Goal: Information Seeking & Learning: Learn about a topic

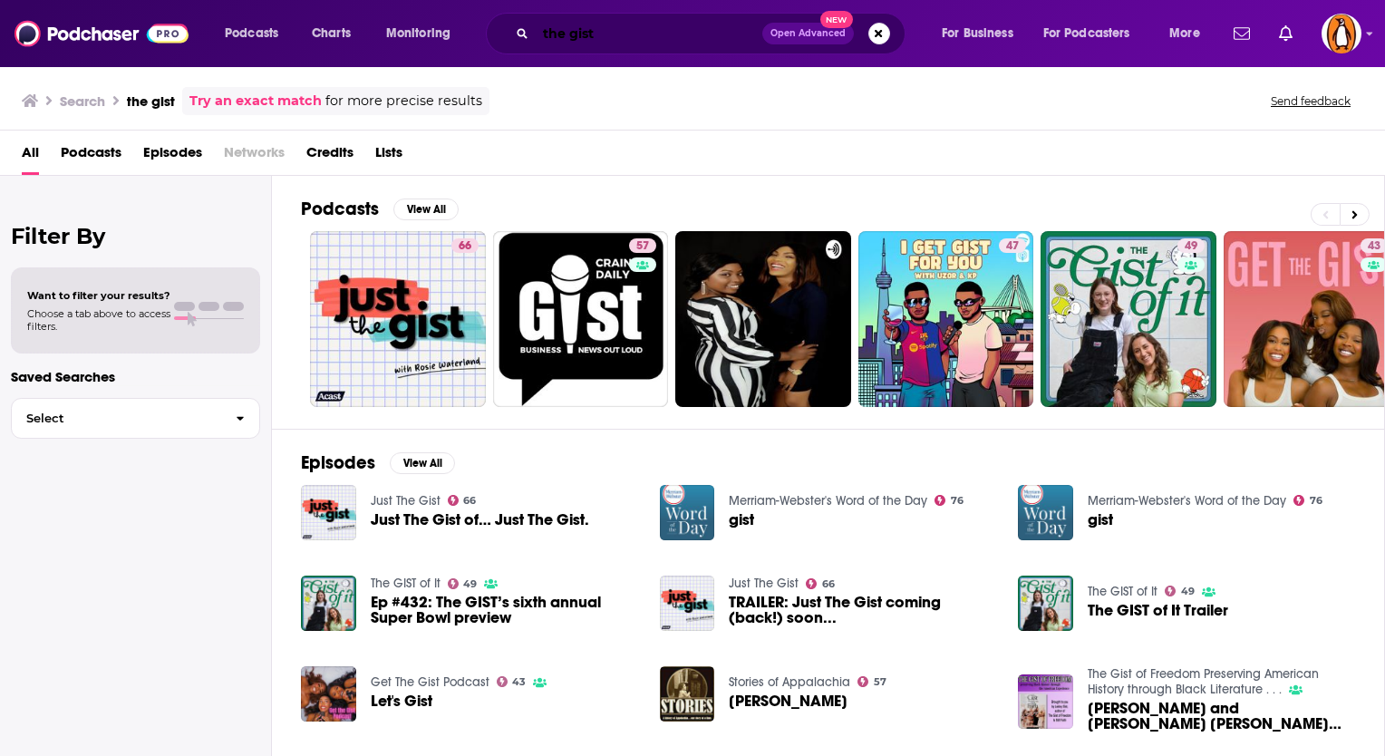
click at [618, 34] on input "the gist" at bounding box center [649, 33] width 227 height 29
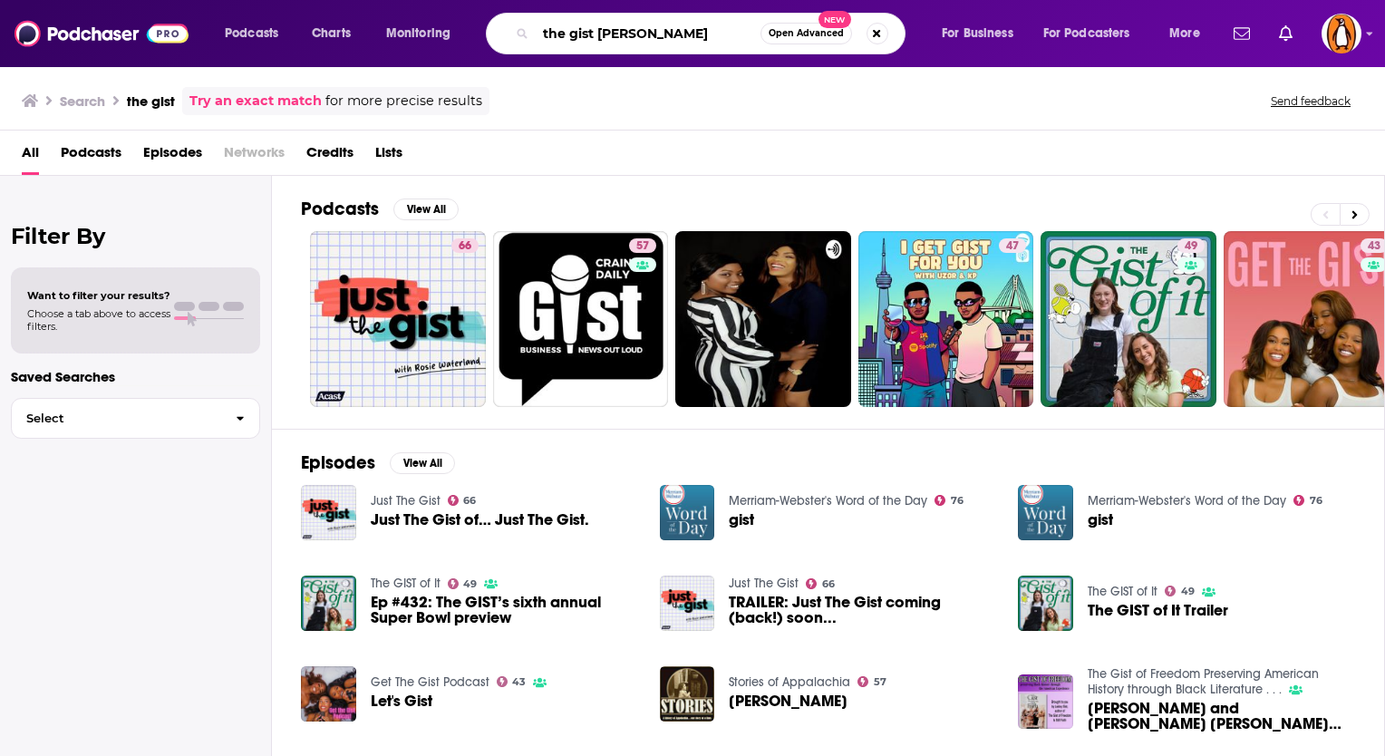
type input "the gist [PERSON_NAME]"
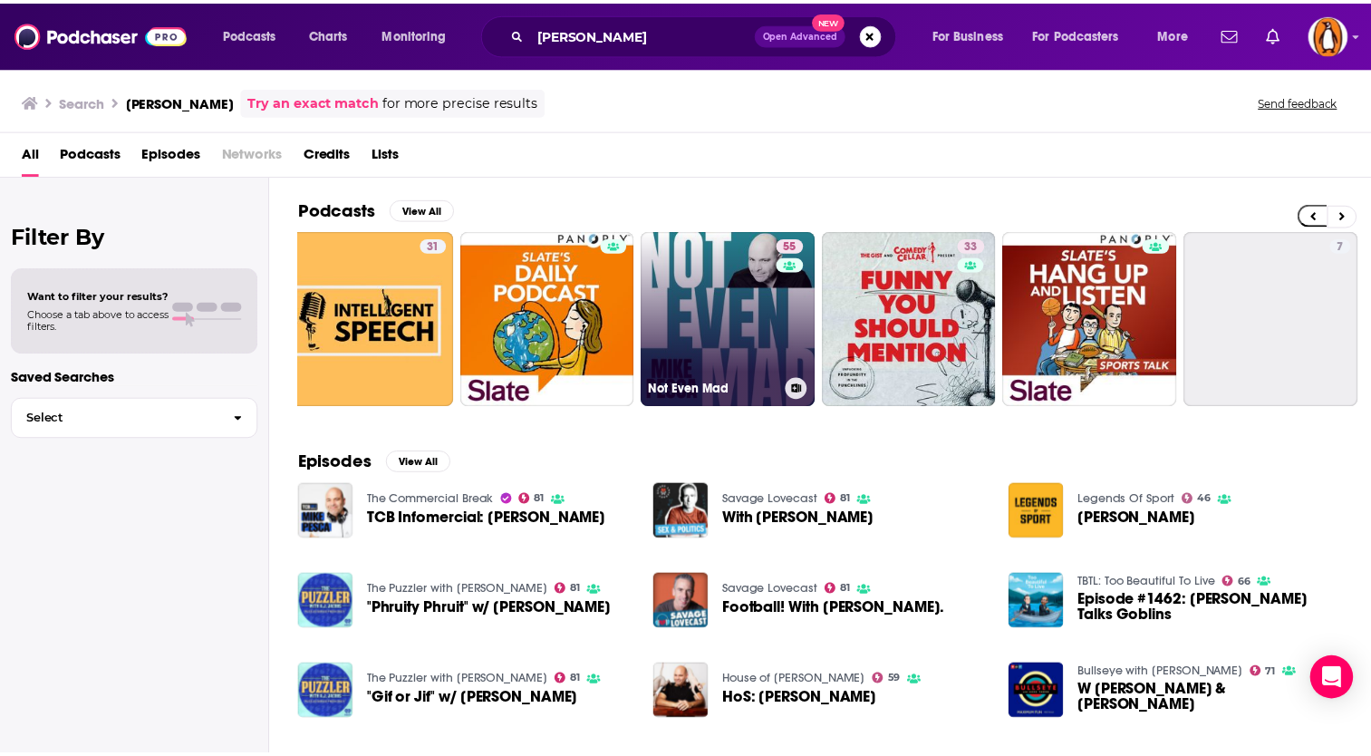
scroll to position [0, 398]
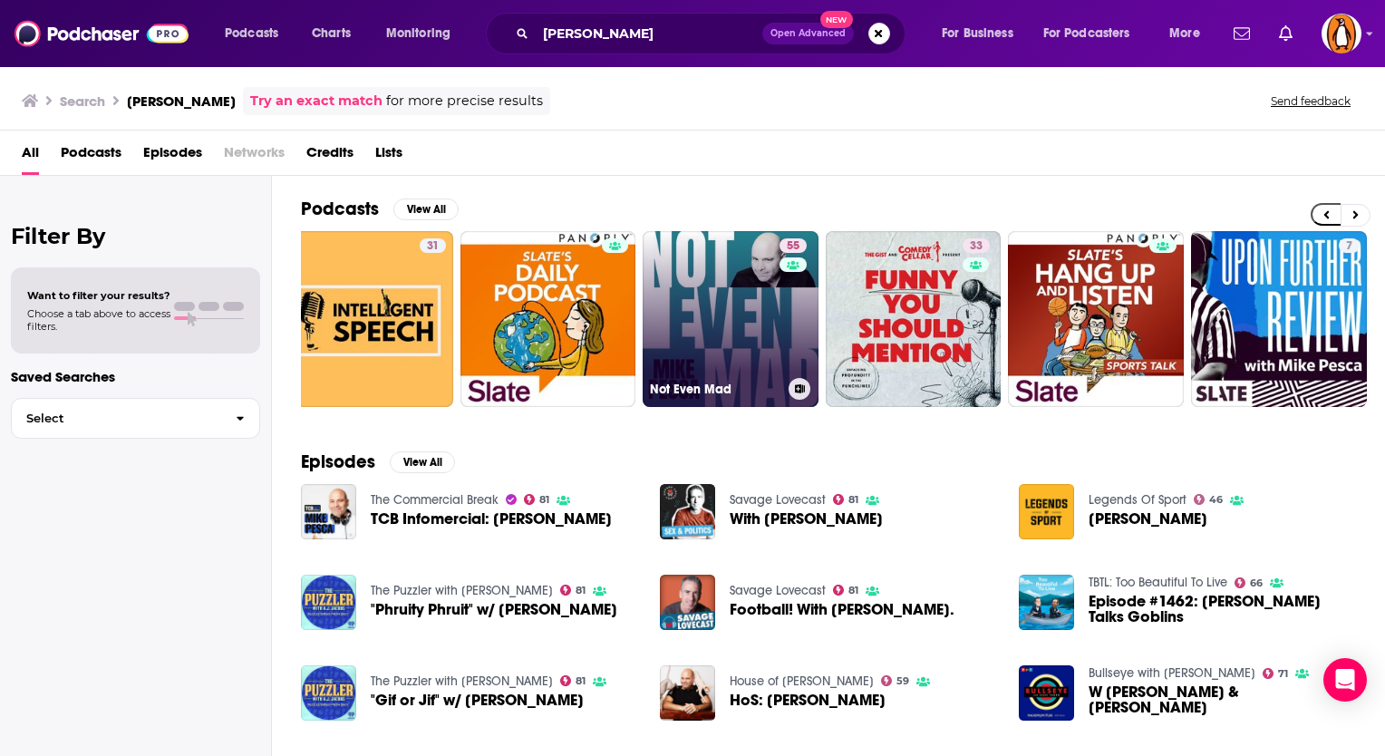
click at [699, 328] on link "55 Not Even Mad" at bounding box center [731, 319] width 176 height 176
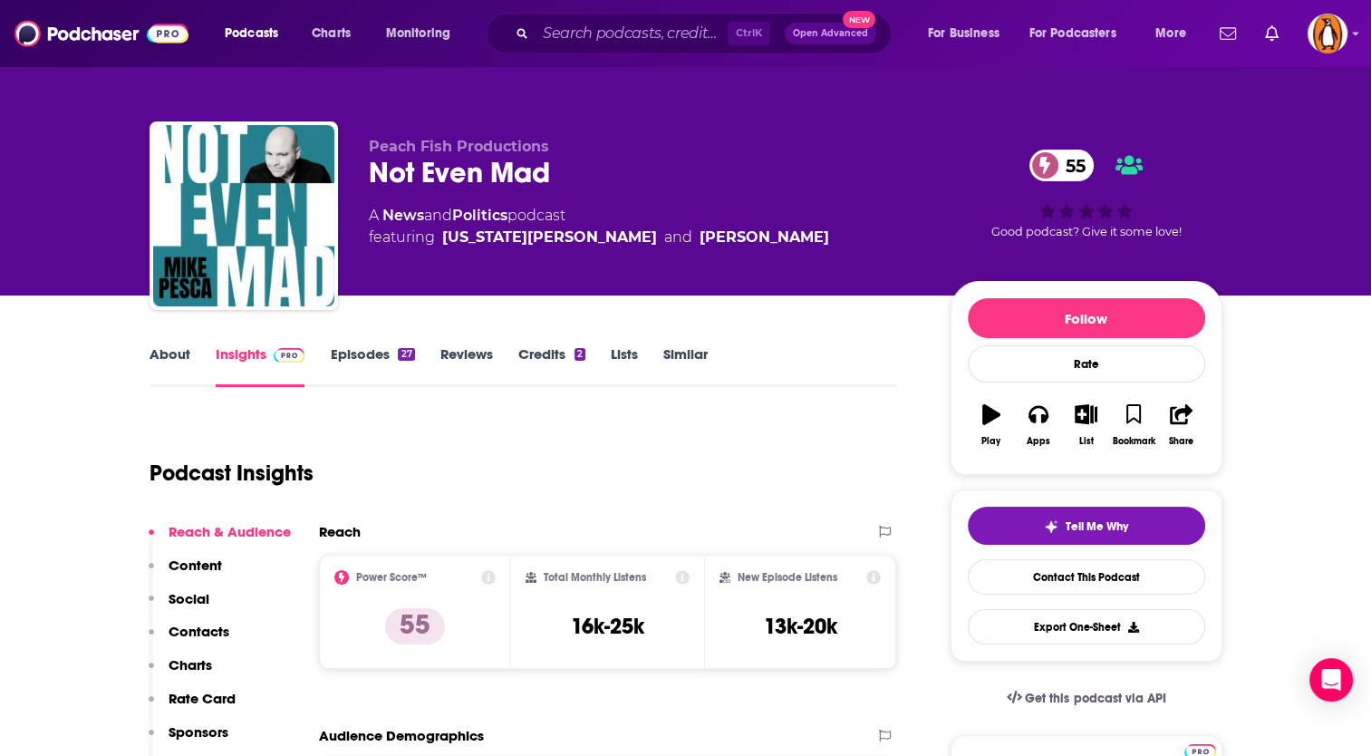
click at [345, 363] on link "Episodes 27" at bounding box center [372, 366] width 84 height 42
